Goal: Use online tool/utility: Utilize a website feature to perform a specific function

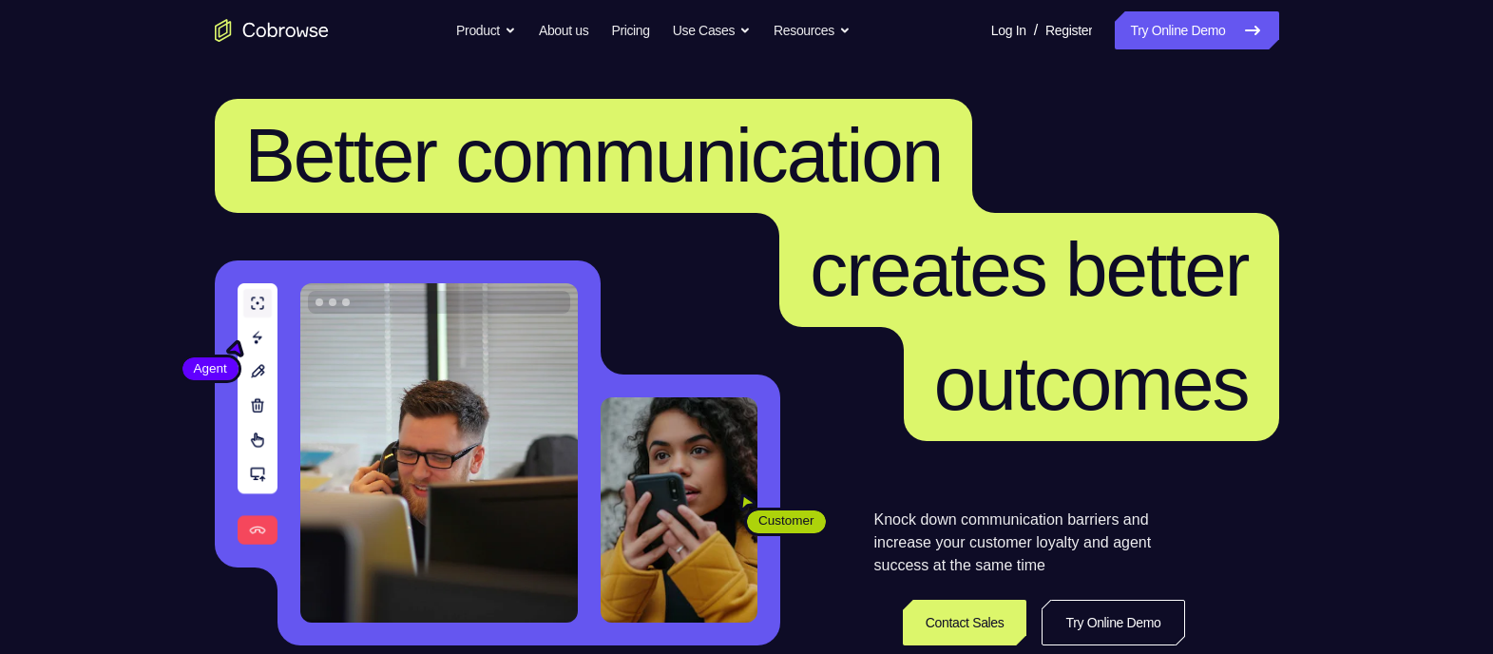
drag, startPoint x: 0, startPoint y: 0, endPoint x: 1064, endPoint y: 139, distance: 1073.4
click at [1064, 139] on h1 "Better communication creates better outcomes" at bounding box center [747, 270] width 1064 height 342
click at [1194, 15] on link "Try Online Demo" at bounding box center [1196, 30] width 163 height 38
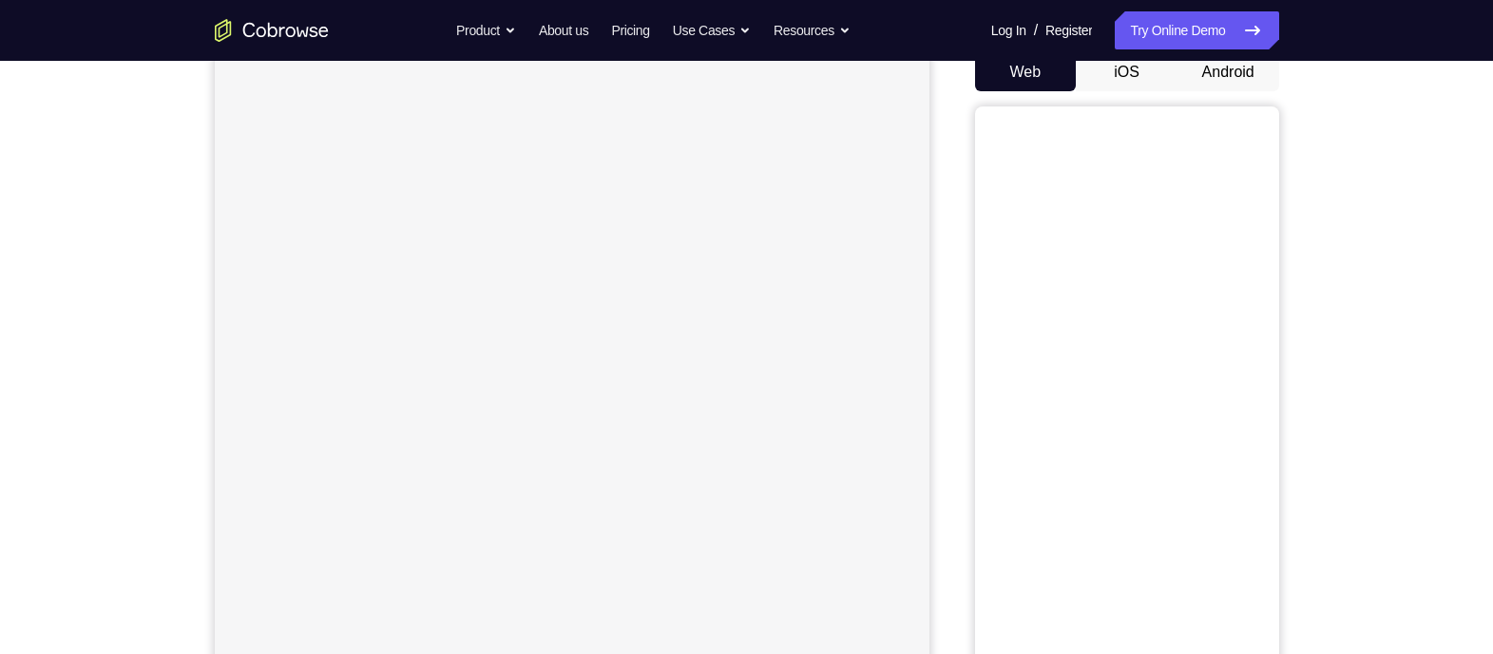
scroll to position [138, 0]
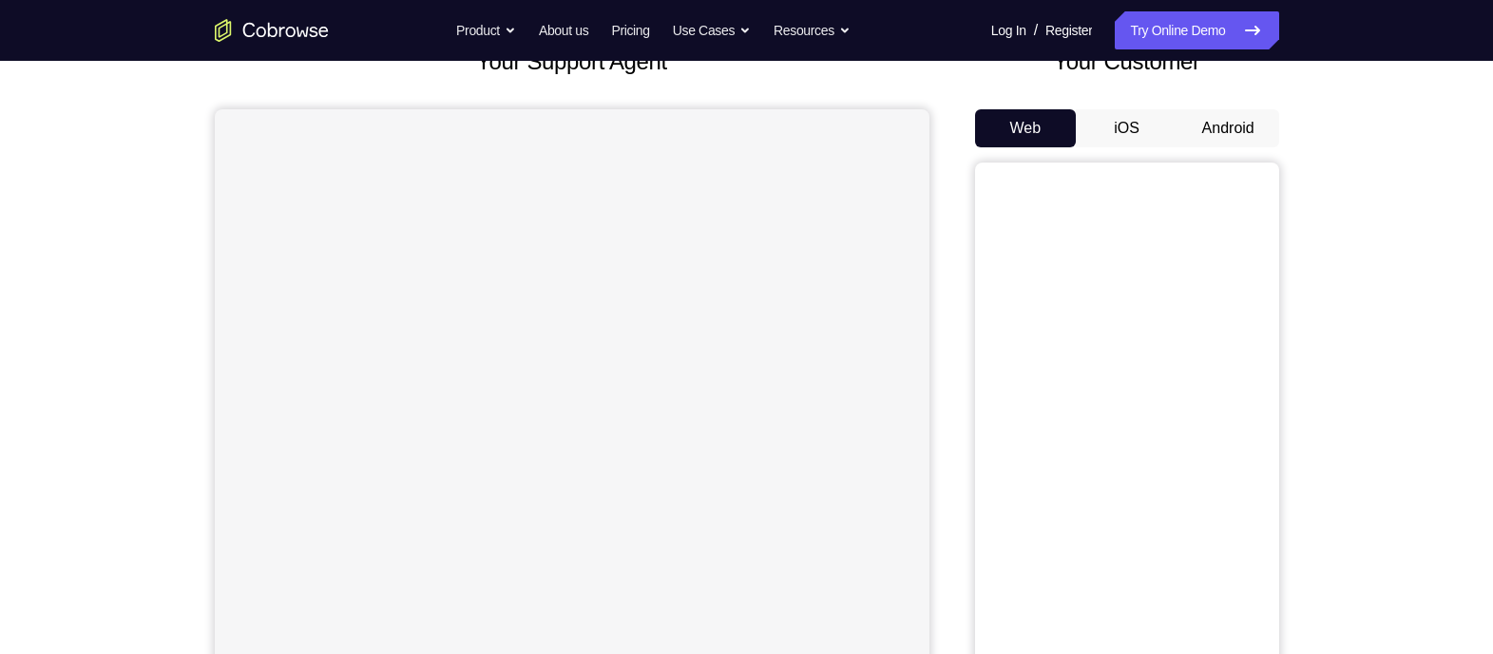
click at [1232, 129] on button "Android" at bounding box center [1228, 128] width 102 height 38
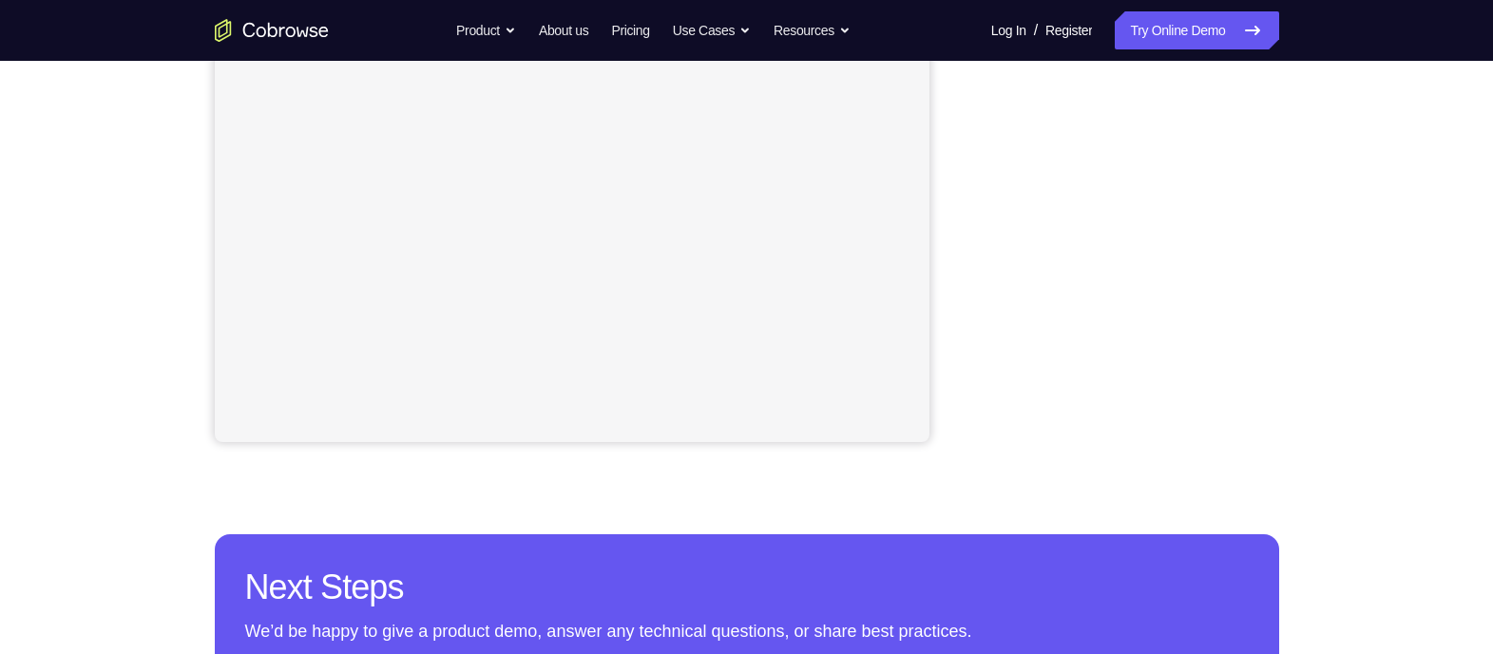
scroll to position [443, 0]
